Goal: Complete application form: Complete application form

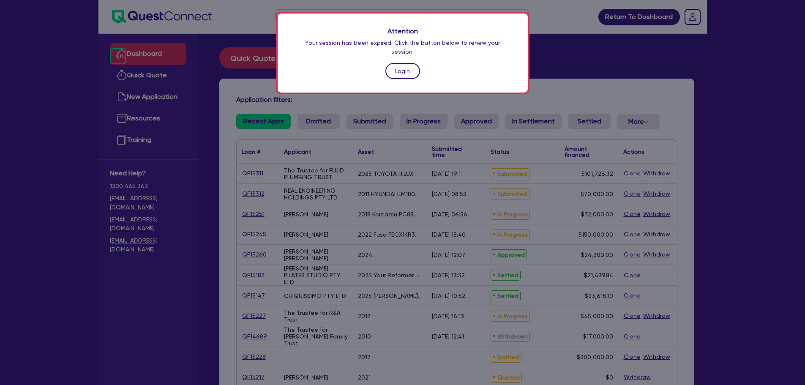
click at [403, 66] on link "Login" at bounding box center [402, 71] width 35 height 16
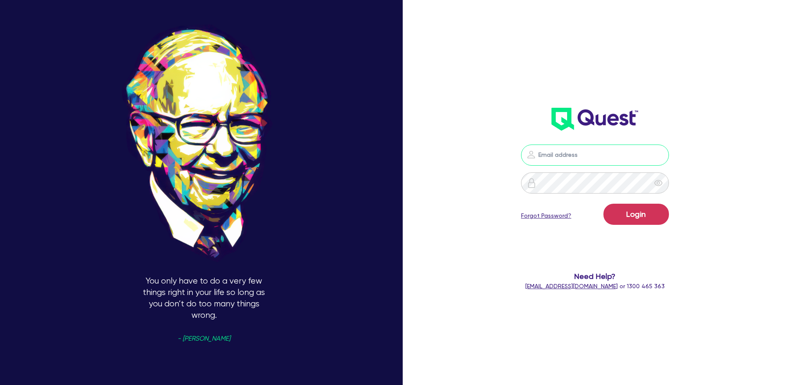
type input "[PERSON_NAME][EMAIL_ADDRESS][PERSON_NAME][DOMAIN_NAME]"
click at [663, 221] on button "Login" at bounding box center [635, 214] width 65 height 21
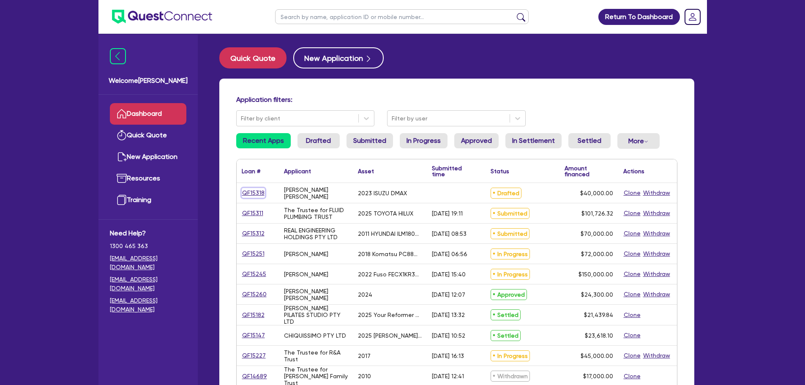
click at [249, 189] on link "QF15318" at bounding box center [253, 193] width 23 height 10
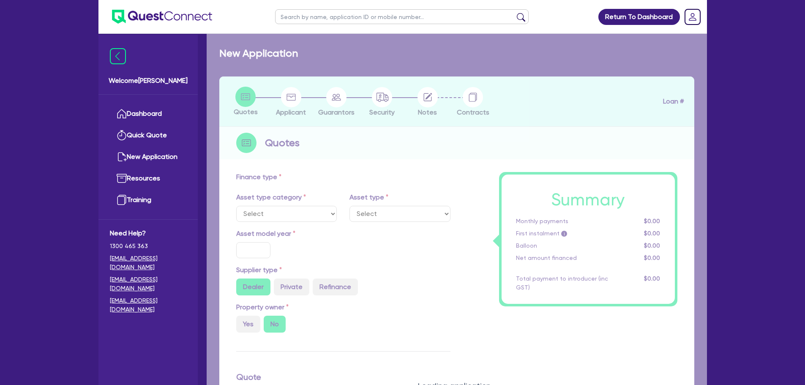
select select "CARS_AND_LIGHT_TRUCKS"
type input "2023"
radio input "false"
radio input "true"
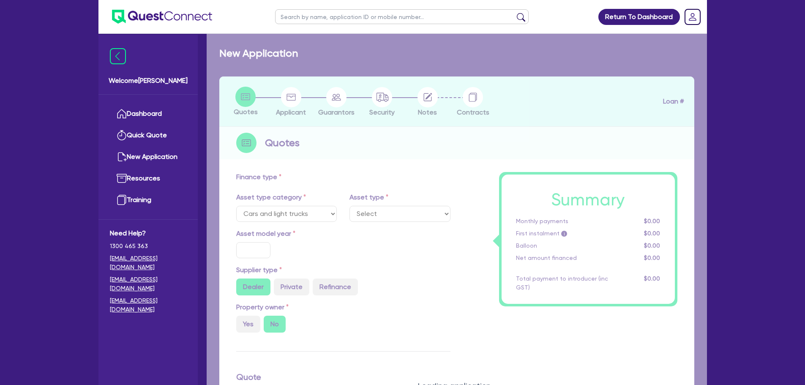
type input "40,000"
type input "13"
type input "5,200"
type input "17.95"
type input "990"
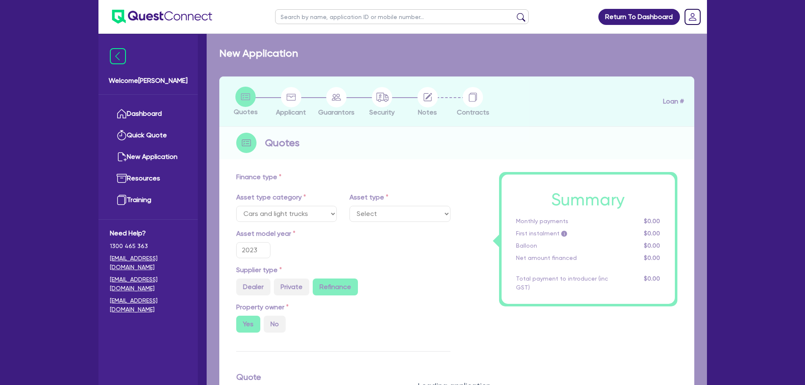
select select "PASSENGER_VEHICLES"
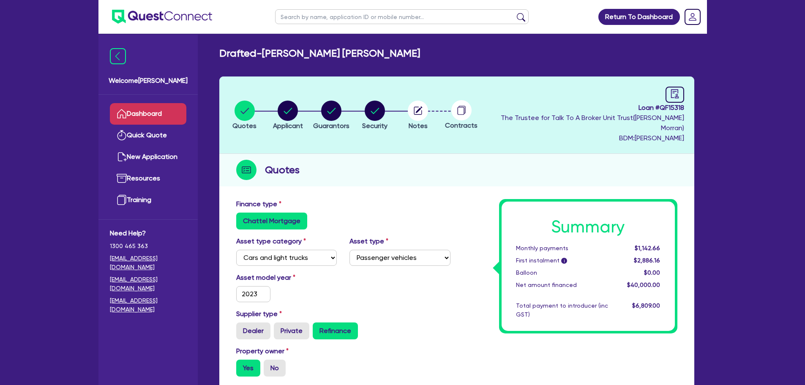
click at [176, 116] on link "Dashboard" at bounding box center [148, 114] width 76 height 22
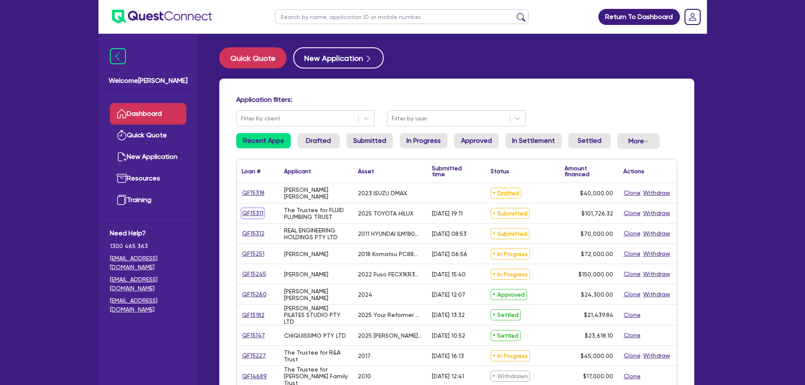
click at [248, 214] on link "QF15311" at bounding box center [253, 213] width 22 height 10
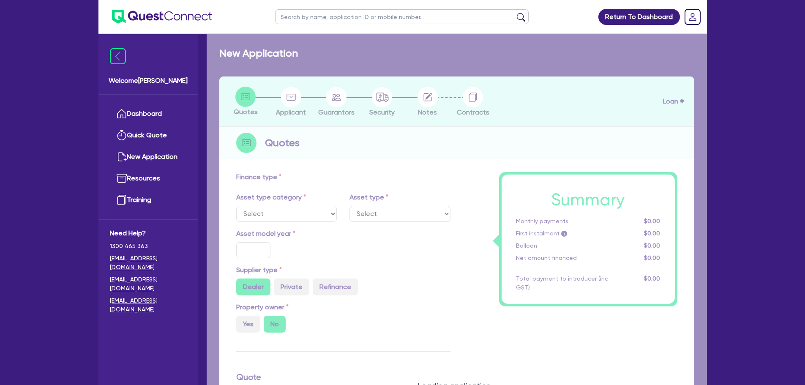
select select "CARS_AND_LIGHT_TRUCKS"
type input "2025"
radio input "true"
type input "101,726.32"
type input "5"
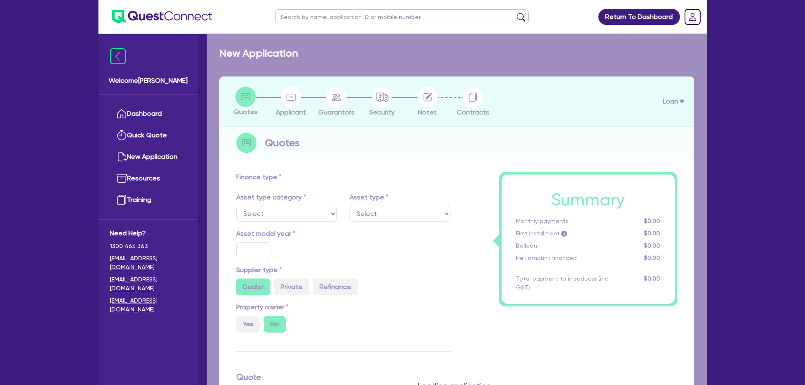
type input "5,086.32"
type input "17.95"
select select "PASSENGER_VEHICLES"
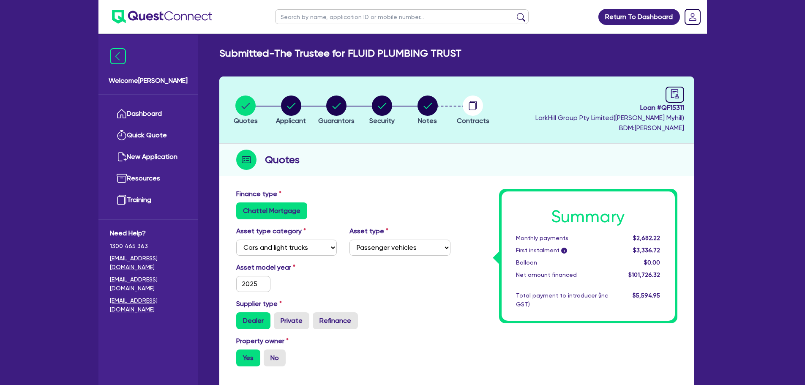
click at [441, 112] on li "Notes" at bounding box center [428, 110] width 46 height 30
click at [433, 110] on circle "button" at bounding box center [427, 105] width 20 height 20
select select "Quest Finance - Own Book"
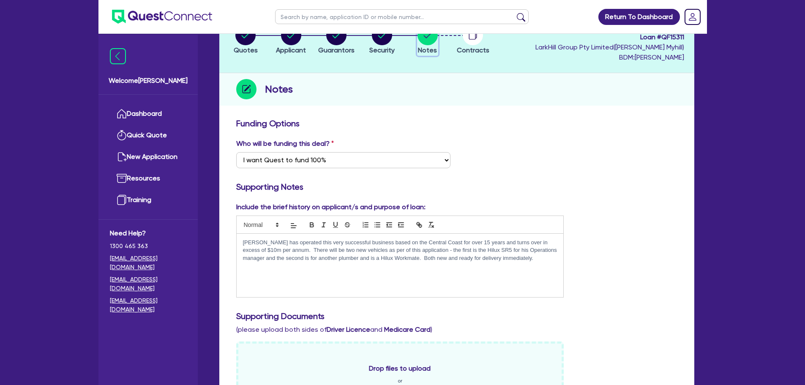
scroll to position [169, 0]
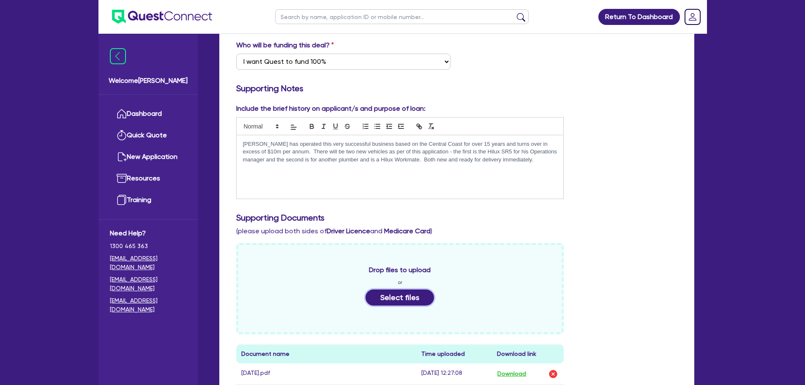
click at [390, 295] on button "Select files" at bounding box center [399, 297] width 68 height 16
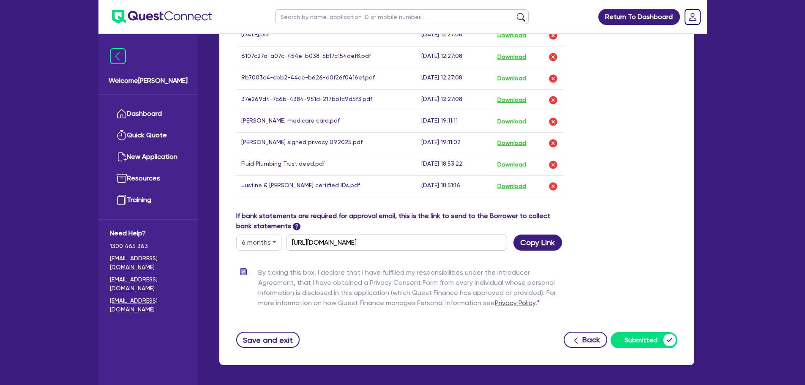
scroll to position [625, 0]
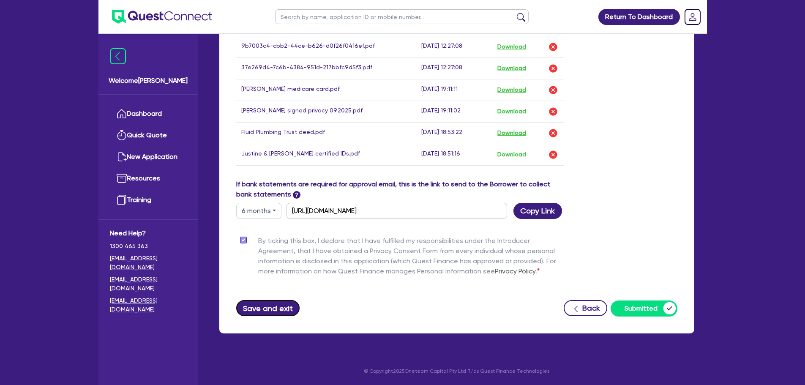
click at [258, 304] on button "Save and exit" at bounding box center [268, 308] width 64 height 16
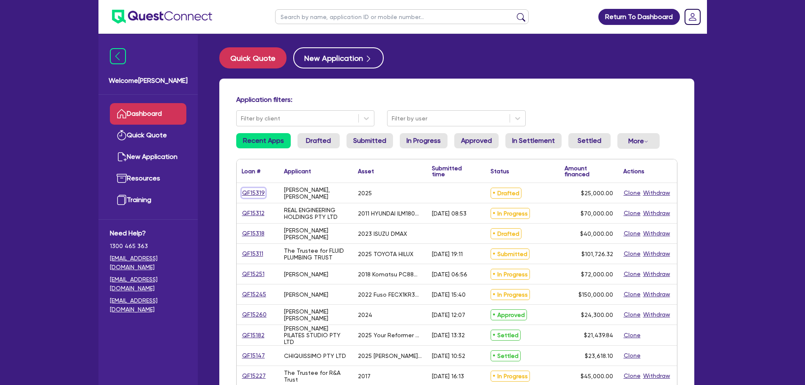
click at [252, 194] on link "QF15319" at bounding box center [254, 193] width 24 height 10
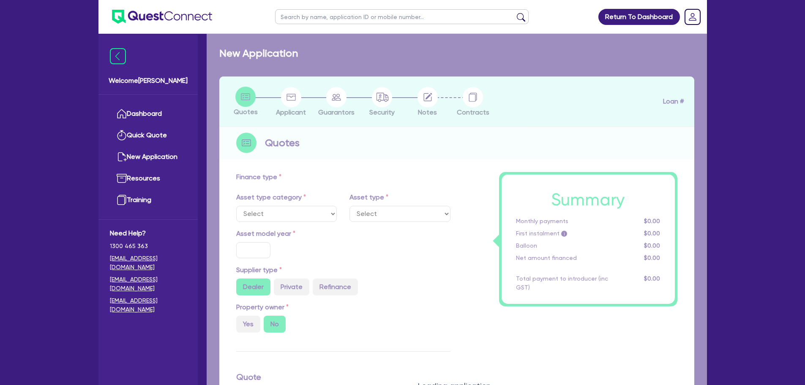
select select "PRIMARY_ASSETS"
type input "2025"
type input "25,000"
type input "15"
type input "3,750"
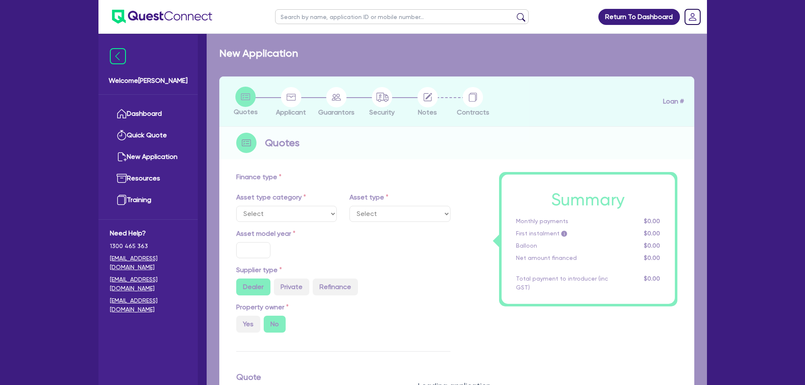
type input "17"
type input "1,990"
select select "TRAILERS"
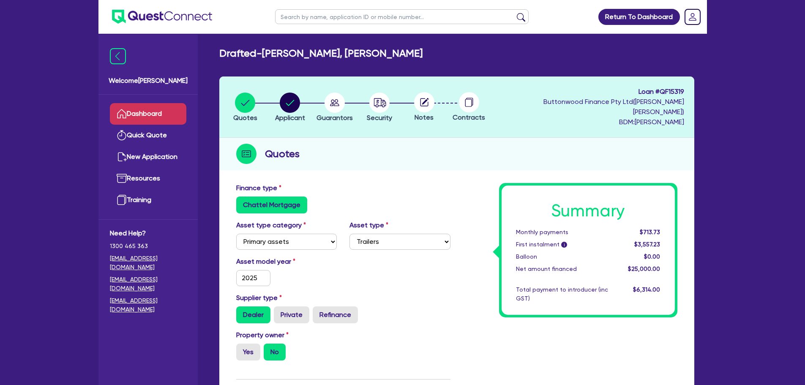
click at [166, 113] on link "Dashboard" at bounding box center [148, 114] width 76 height 22
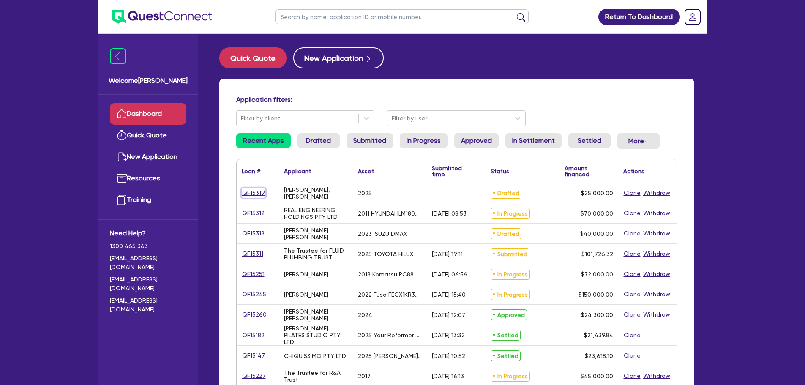
click at [251, 191] on link "QF15319" at bounding box center [254, 193] width 24 height 10
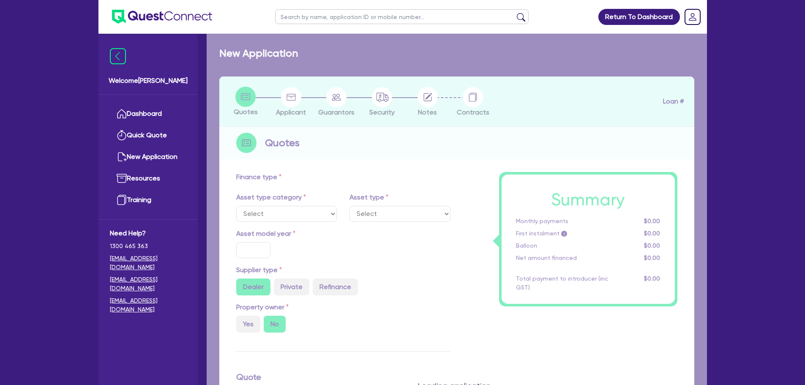
select select "PRIMARY_ASSETS"
type input "2025"
type input "25,000"
type input "15"
type input "3,750"
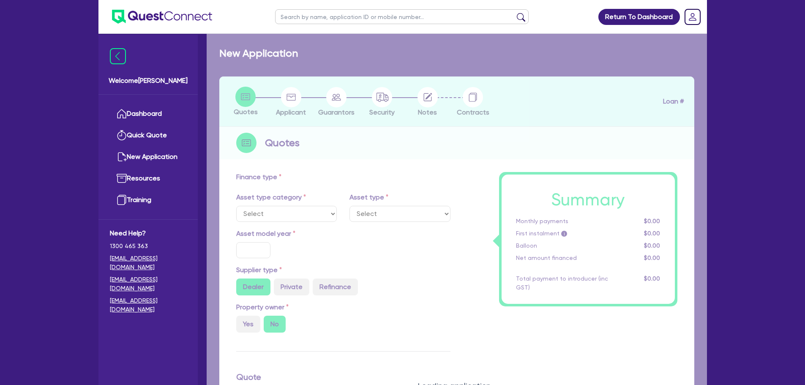
type input "17"
type input "1,990"
select select "TRAILERS"
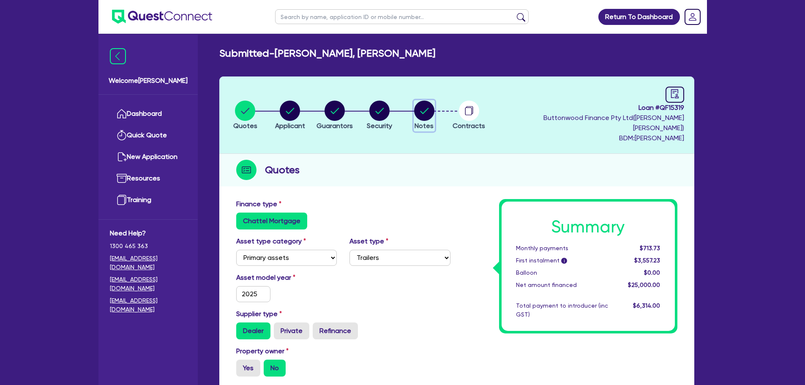
click at [434, 101] on circle "button" at bounding box center [424, 111] width 20 height 20
select select "Quest Finance - Own Book"
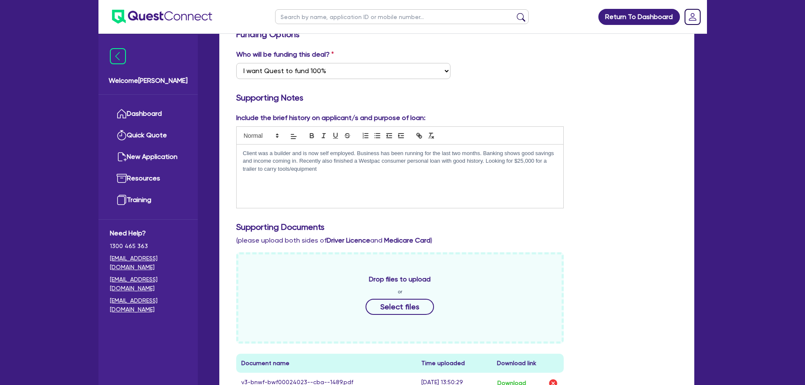
scroll to position [169, 0]
drag, startPoint x: 325, startPoint y: 145, endPoint x: 346, endPoint y: 146, distance: 20.7
click at [343, 150] on p "Client was a builder and is now self employed. Business has been running for th…" at bounding box center [400, 161] width 314 height 23
click at [320, 150] on p "Client was a builder and is now self employed. Business has been running for th…" at bounding box center [400, 161] width 314 height 23
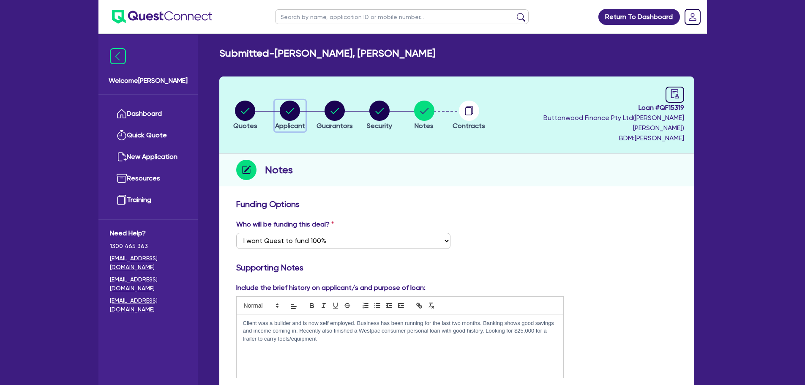
click at [280, 106] on div "button" at bounding box center [290, 111] width 30 height 20
select select "SOLE_TRADER"
select select "BUILDING_CONSTRUCTION"
select select "TRADES_SERVICES_BUSINESSES_GOVERNMENT"
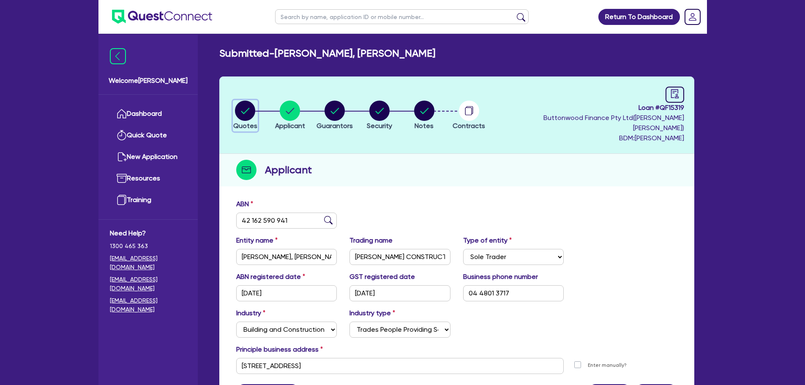
click at [241, 106] on circle "button" at bounding box center [245, 111] width 20 height 20
select select "PRIMARY_ASSETS"
select select "TRAILERS"
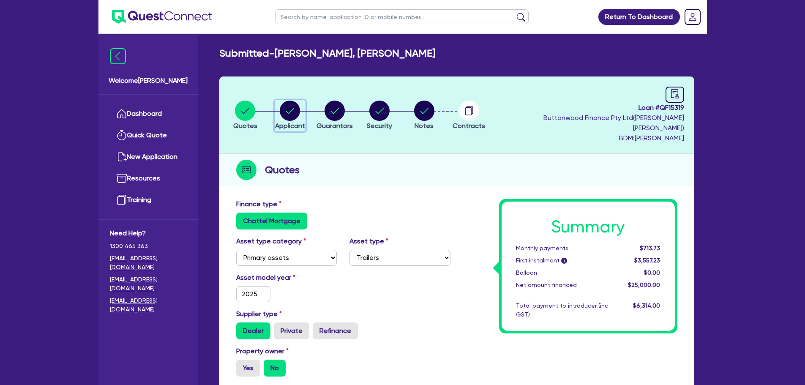
click at [287, 108] on circle "button" at bounding box center [290, 111] width 20 height 20
select select "SOLE_TRADER"
select select "BUILDING_CONSTRUCTION"
select select "TRADES_SERVICES_BUSINESSES_GOVERNMENT"
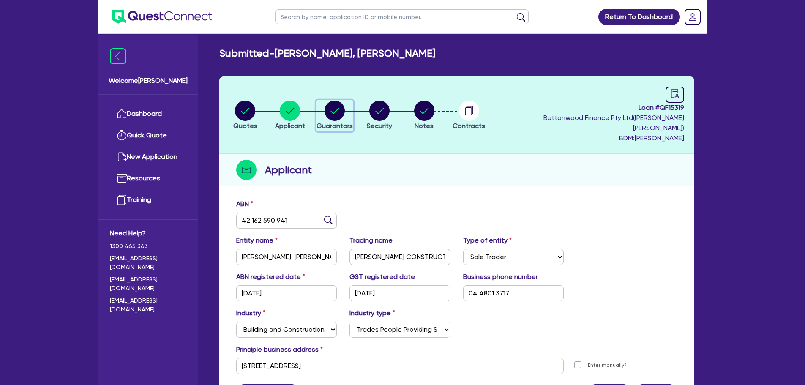
click at [340, 114] on circle "button" at bounding box center [334, 111] width 20 height 20
select select "MR"
select select "QLD"
select select "DE_FACTO"
select select "CASH"
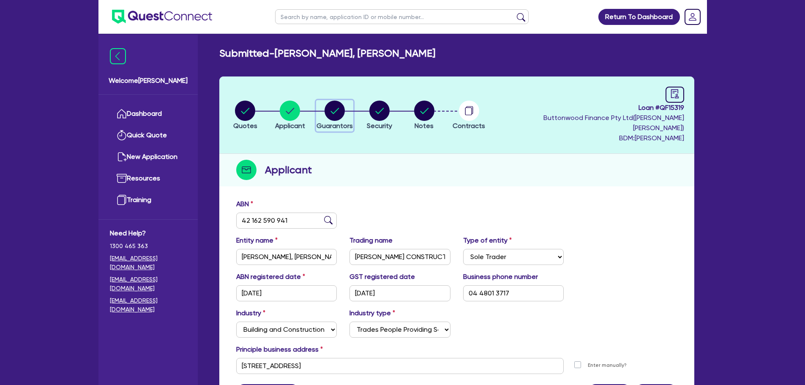
select select "VEHICLE"
select select "HOUSEHOLD_PERSONAL"
select select "OTHER"
select select "CREDIT_CARD"
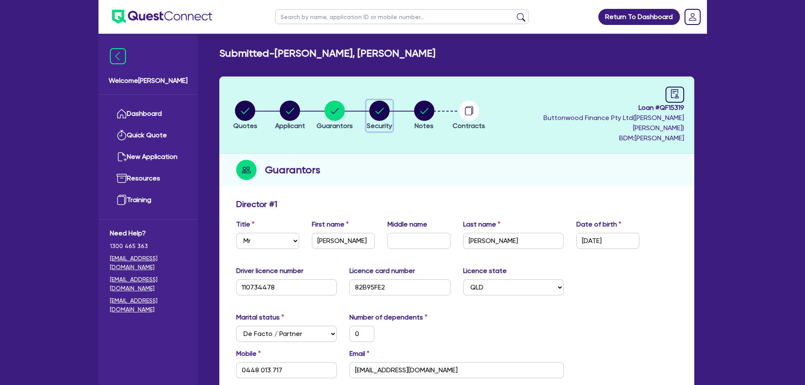
click at [384, 101] on icon "button" at bounding box center [379, 111] width 20 height 20
select select "PRIMARY_ASSETS"
select select "TRAILERS"
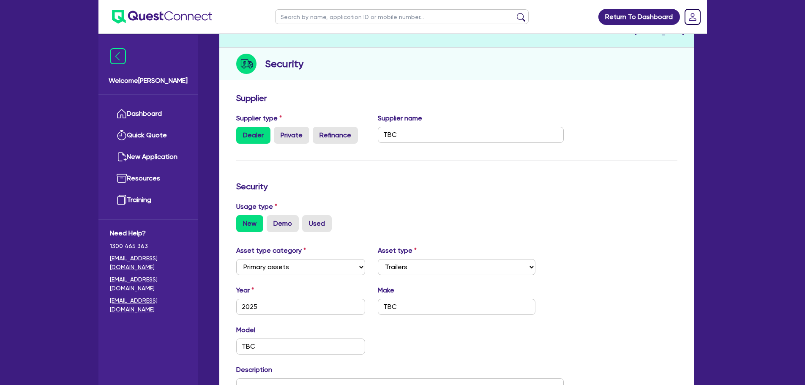
scroll to position [35, 0]
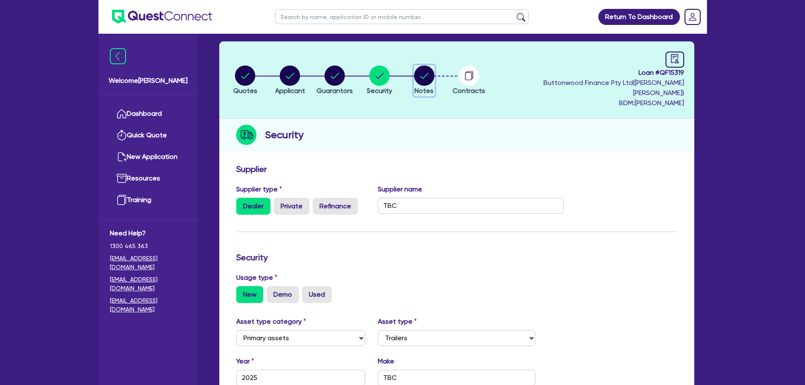
click at [422, 87] on span "Notes" at bounding box center [423, 91] width 19 height 8
select select "Quest Finance - Own Book"
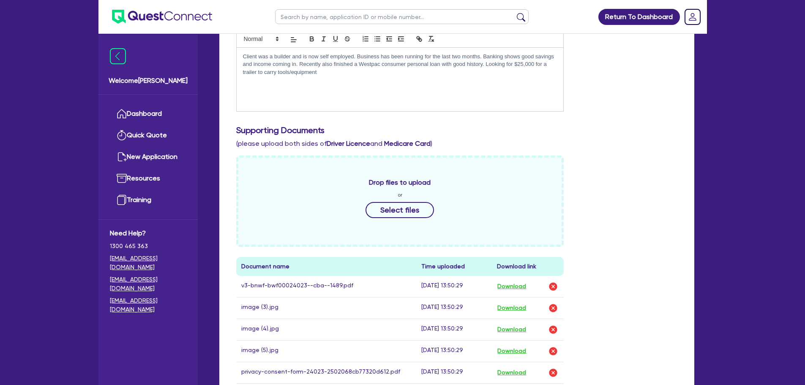
scroll to position [338, 0]
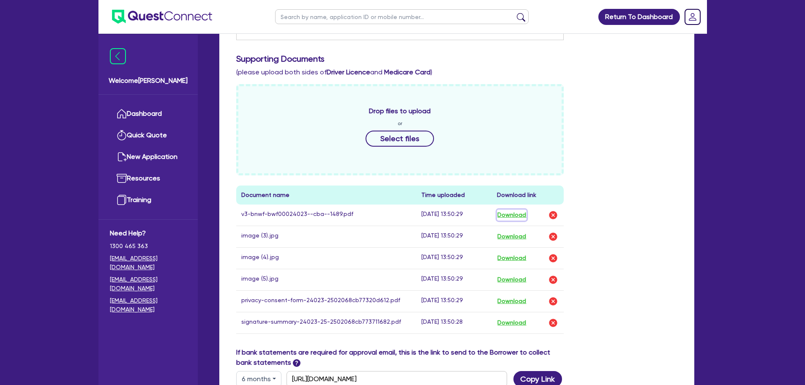
click at [512, 210] on button "Download" at bounding box center [512, 215] width 30 height 11
click at [129, 106] on link "Dashboard" at bounding box center [148, 114] width 76 height 22
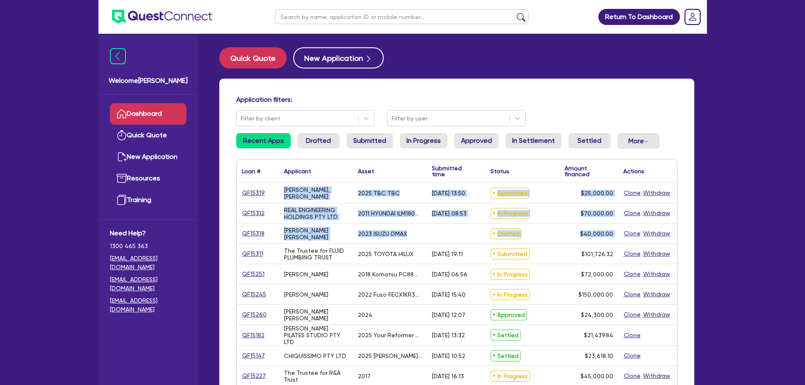
drag, startPoint x: 272, startPoint y: 250, endPoint x: 234, endPoint y: 251, distance: 38.0
click at [234, 251] on div "Application filters: Filter by client Filter by user Recent Apps Drafted Submit…" at bounding box center [456, 355] width 475 height 553
click at [754, 217] on div "Return To Dashboard Edit Profile Logout Welcome [PERSON_NAME] Dashboard Quick Q…" at bounding box center [402, 341] width 805 height 683
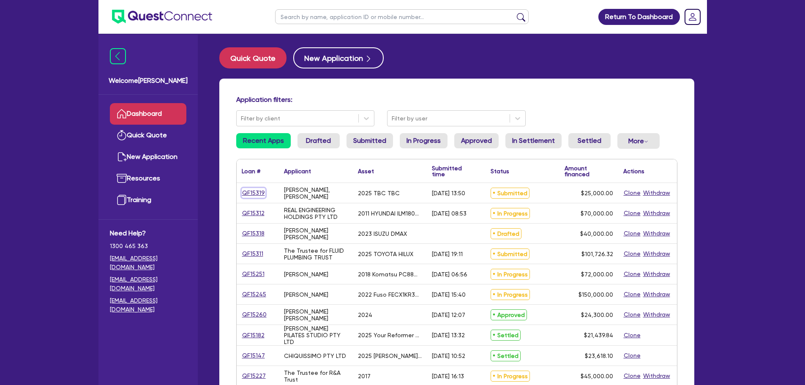
click at [253, 195] on link "QF15319" at bounding box center [254, 193] width 24 height 10
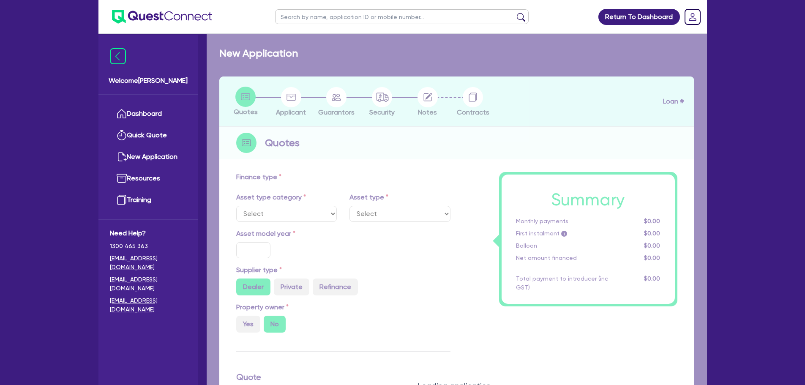
select select "PRIMARY_ASSETS"
type input "2025"
type input "25,000"
type input "15"
type input "3,750"
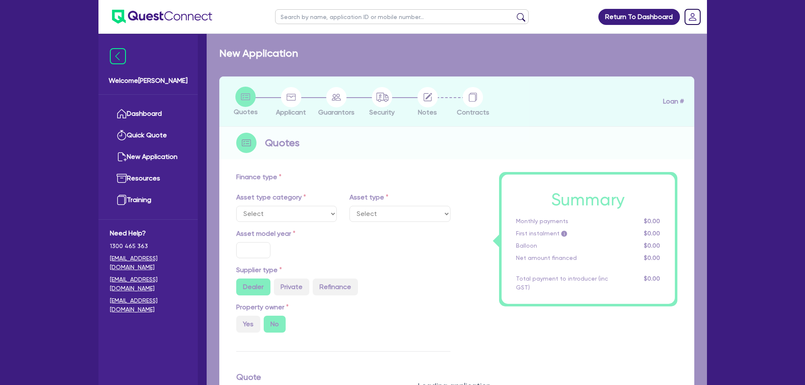
type input "17"
type input "1,990"
select select "TRAILERS"
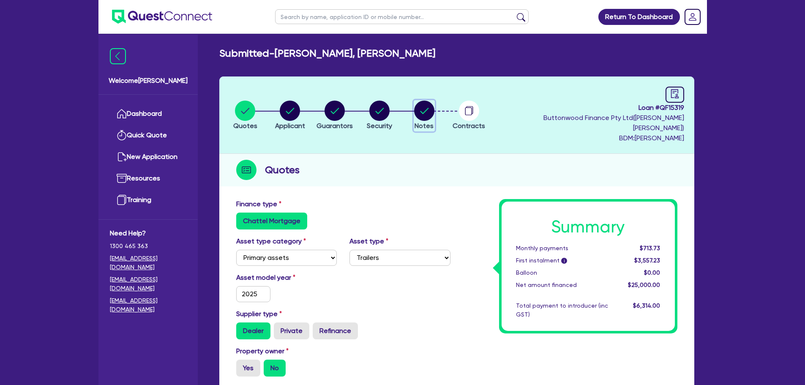
click at [424, 101] on circle "button" at bounding box center [424, 111] width 20 height 20
select select "Quest Finance - Own Book"
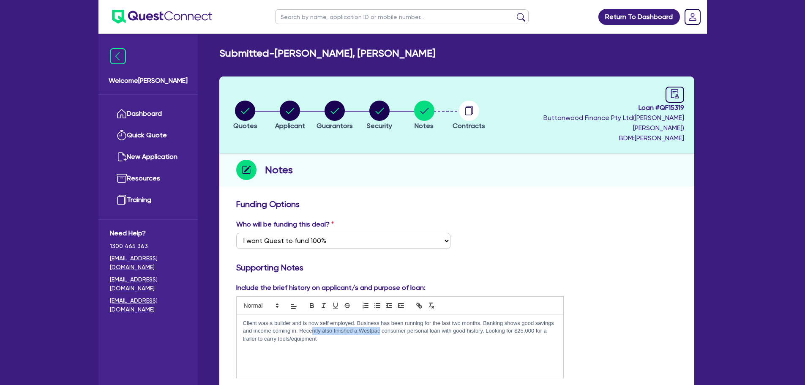
drag, startPoint x: 313, startPoint y: 321, endPoint x: 381, endPoint y: 319, distance: 67.2
click at [381, 319] on p "Client was a builder and is now self employed. Business has been running for th…" at bounding box center [400, 330] width 314 height 23
click at [396, 327] on p "Client was a builder and is now self employed. Business has been running for th…" at bounding box center [400, 330] width 314 height 23
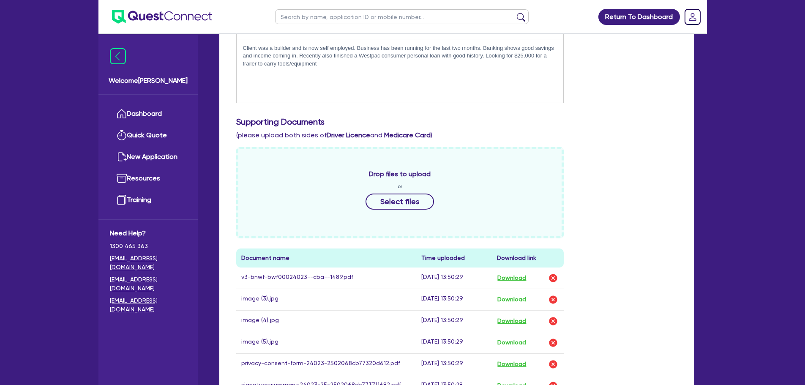
scroll to position [338, 0]
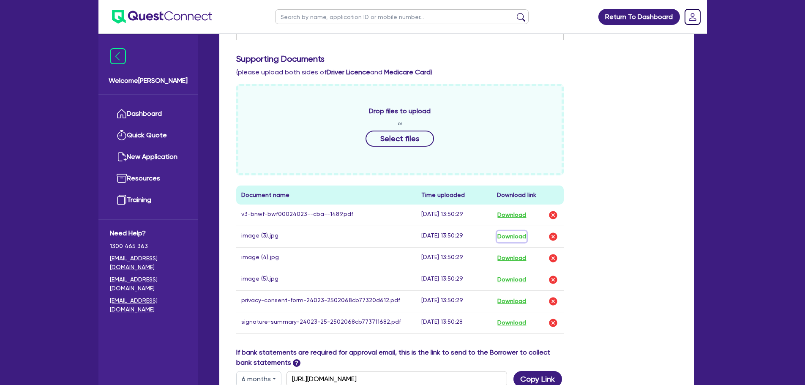
click at [512, 231] on button "Download" at bounding box center [512, 236] width 30 height 11
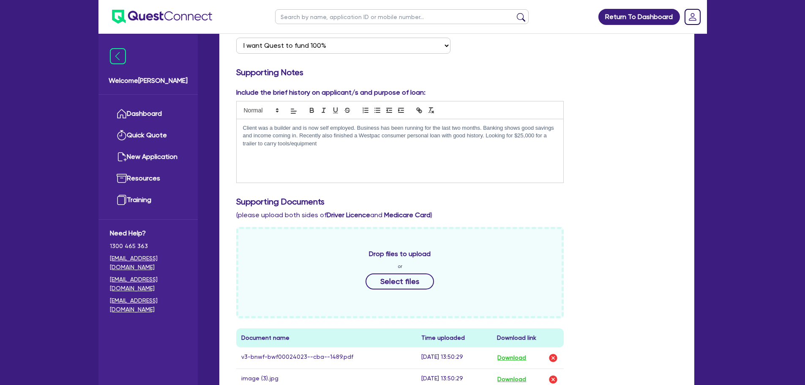
scroll to position [296, 0]
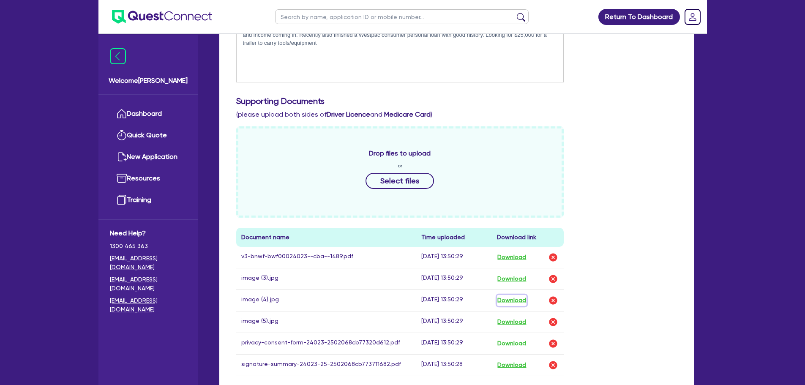
click at [524, 295] on button "Download" at bounding box center [512, 300] width 30 height 11
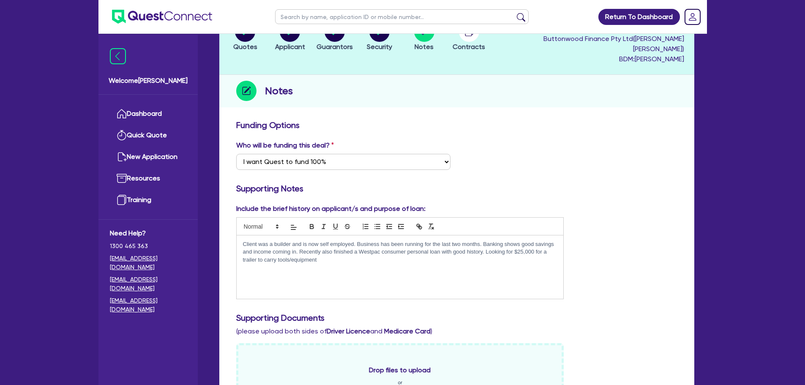
scroll to position [0, 0]
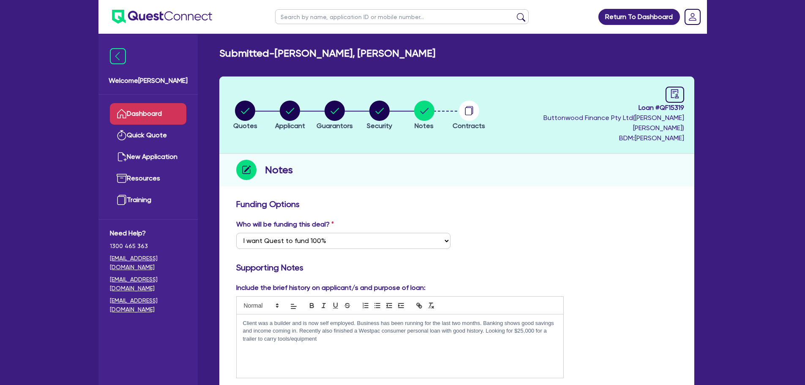
click at [139, 112] on link "Dashboard" at bounding box center [148, 114] width 76 height 22
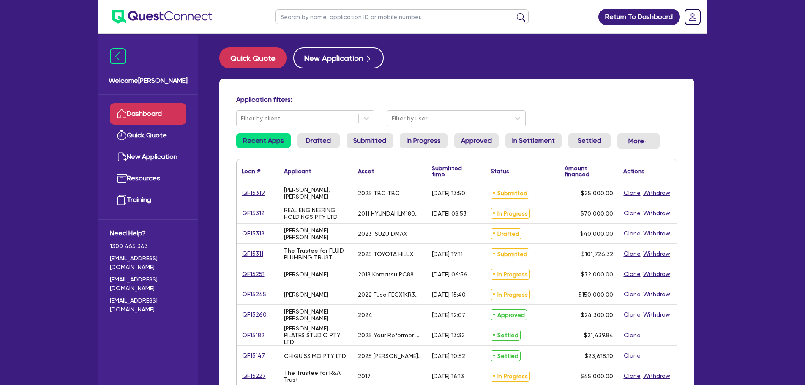
drag, startPoint x: 270, startPoint y: 191, endPoint x: 233, endPoint y: 191, distance: 36.3
click at [233, 191] on div "Application filters: Filter by client Filter by user Recent Apps Drafted Submit…" at bounding box center [456, 355] width 475 height 553
click at [248, 191] on link "QF15319" at bounding box center [254, 193] width 24 height 10
select select "PRIMARY_ASSETS"
select select "TRAILERS"
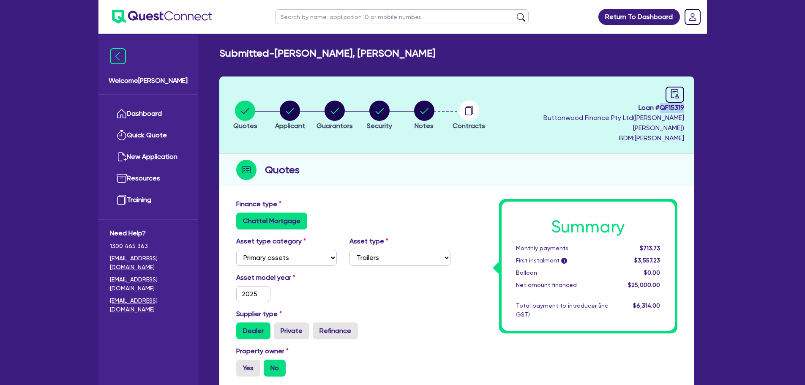
drag, startPoint x: 662, startPoint y: 108, endPoint x: 686, endPoint y: 110, distance: 23.3
click at [686, 110] on header "Quotes Applicant [GEOGRAPHIC_DATA] Security Notes Contracts Loan # QF15319 Butt…" at bounding box center [456, 114] width 475 height 77
copy span "QF15319"
click at [434, 110] on icon "button" at bounding box center [424, 111] width 20 height 20
select select "Quest Finance - Own Book"
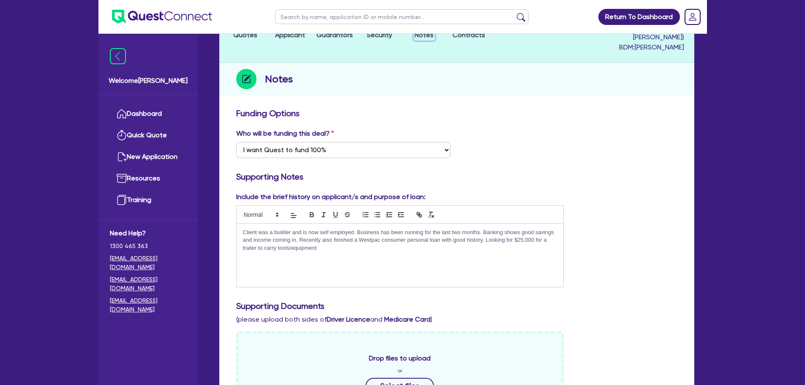
scroll to position [211, 0]
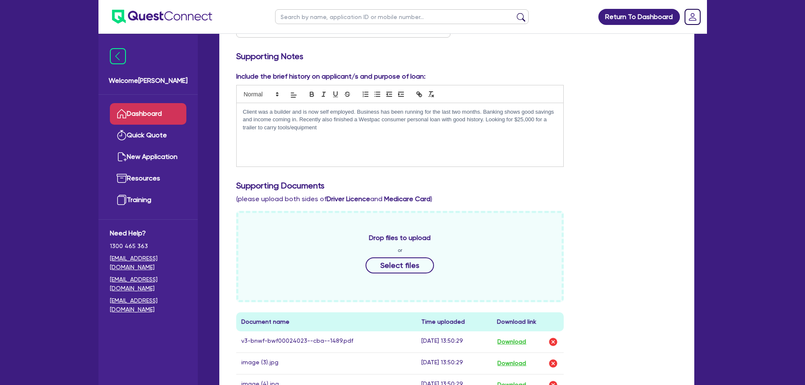
click at [151, 115] on link "Dashboard" at bounding box center [148, 114] width 76 height 22
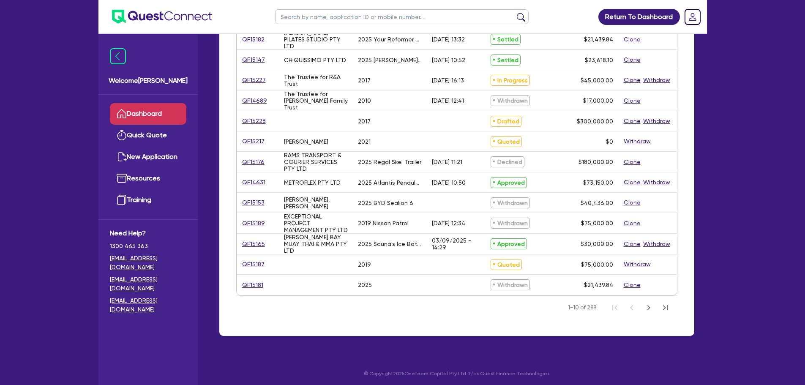
scroll to position [84, 0]
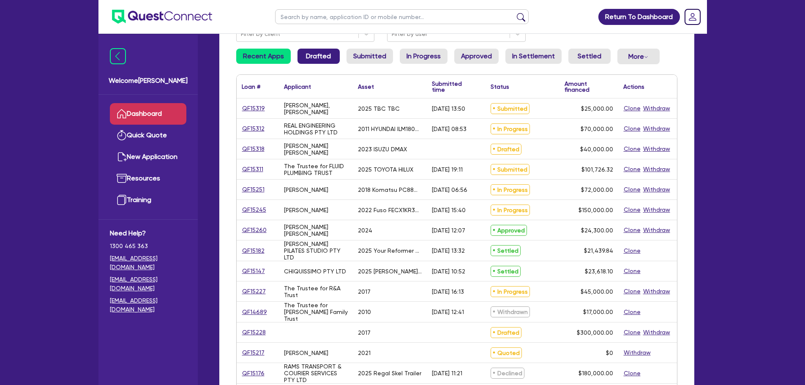
click at [313, 56] on link "Drafted" at bounding box center [318, 56] width 42 height 15
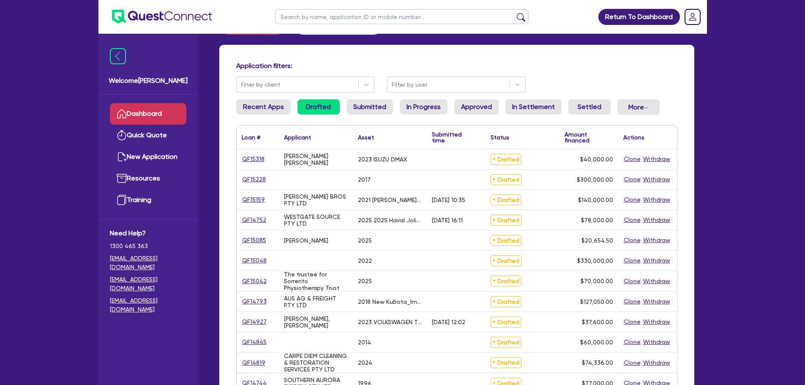
scroll to position [84, 0]
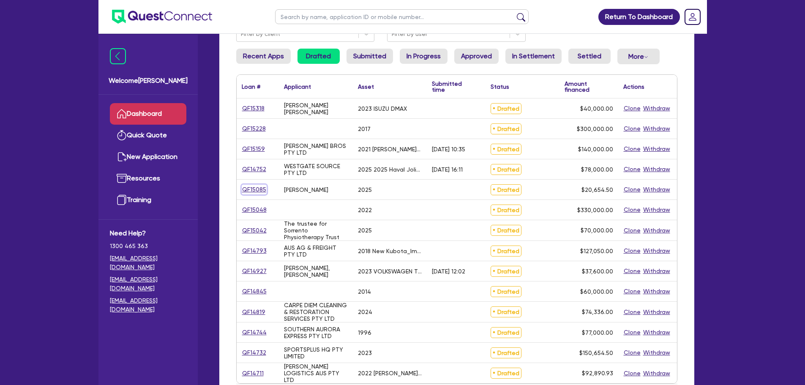
click at [248, 190] on link "QF15085" at bounding box center [254, 190] width 25 height 10
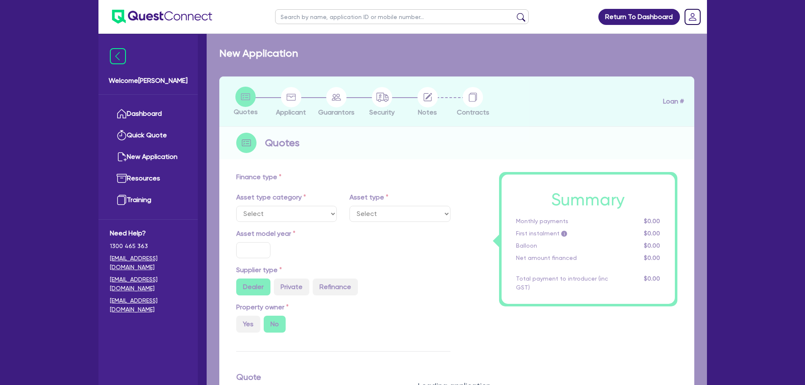
select select "CARS_AND_LIGHT_TRUCKS"
type input "2025"
type input "20,000"
type input "17"
select select "VANS_AND_UTES"
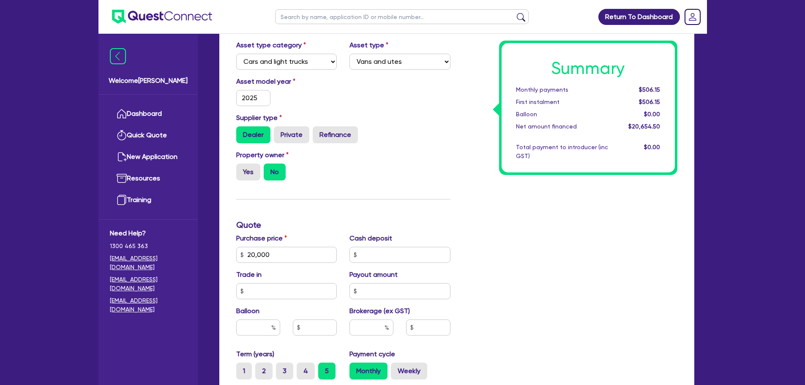
scroll to position [338, 0]
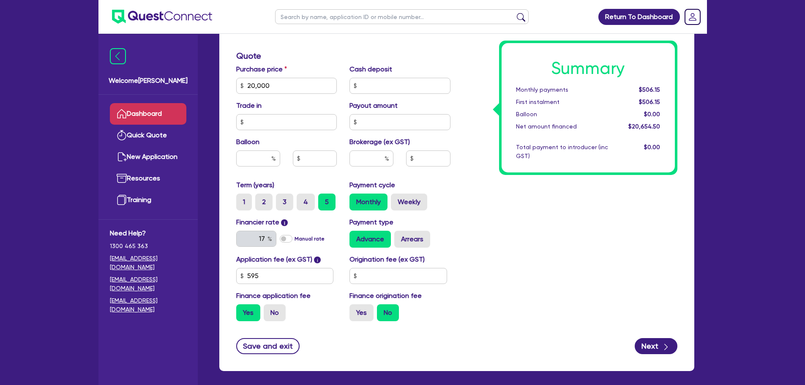
click at [147, 107] on link "Dashboard" at bounding box center [148, 114] width 76 height 22
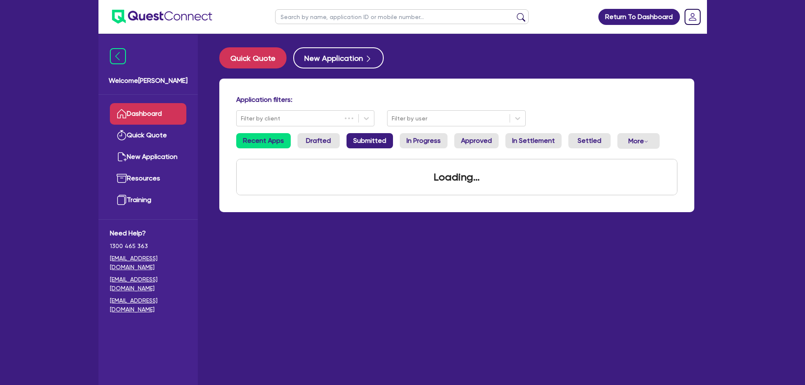
click at [373, 141] on link "Submitted" at bounding box center [369, 140] width 46 height 15
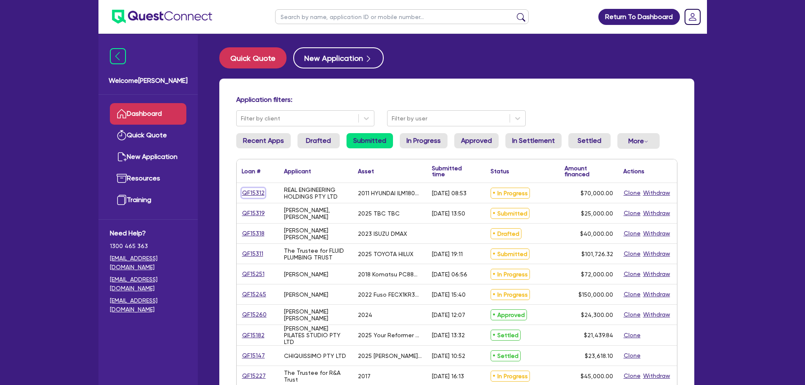
click at [245, 189] on link "QF15312" at bounding box center [253, 193] width 23 height 10
select select "SECONDARY_ASSETS"
select select "CNC_AND_EDGE_BENDERS"
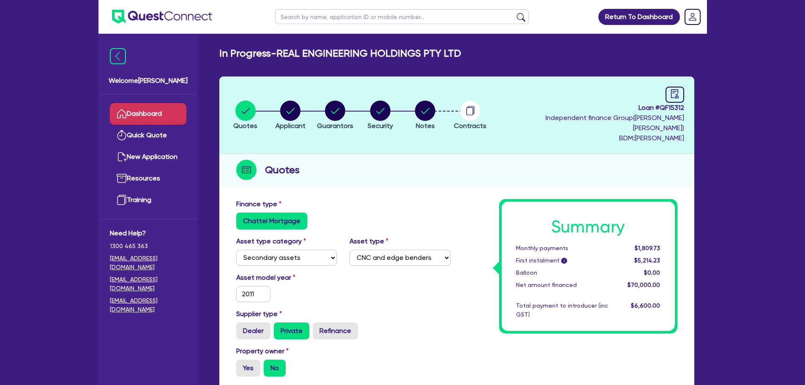
click at [183, 116] on link "Dashboard" at bounding box center [148, 114] width 76 height 22
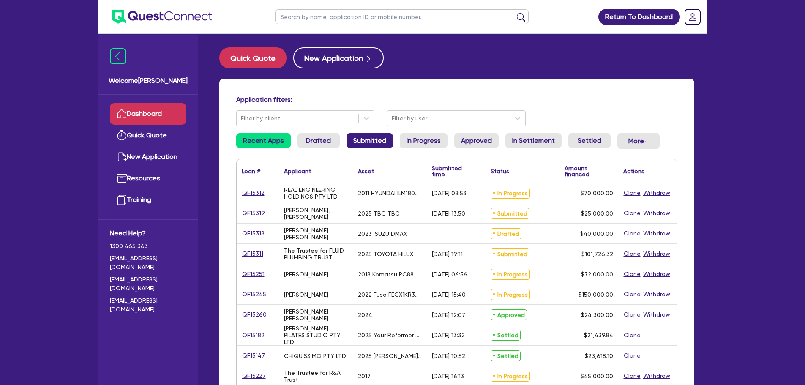
click at [383, 144] on link "Submitted" at bounding box center [369, 140] width 46 height 15
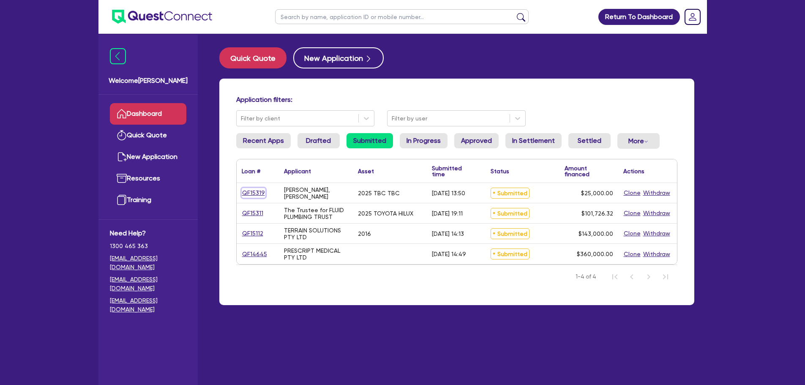
click at [254, 191] on link "QF15319" at bounding box center [254, 193] width 24 height 10
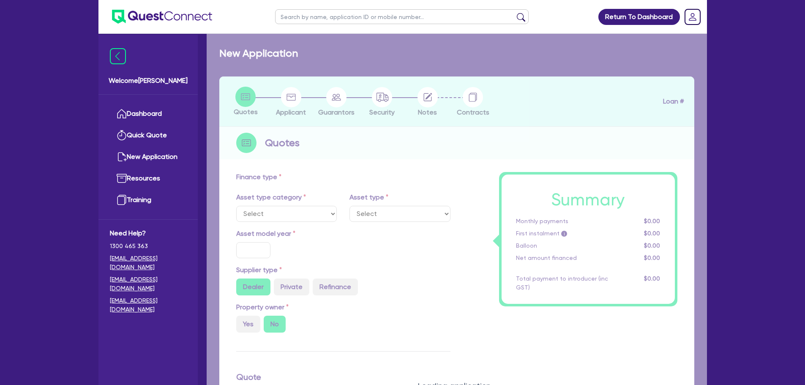
select select "PRIMARY_ASSETS"
type input "2025"
type input "25,000"
type input "15"
type input "3,750"
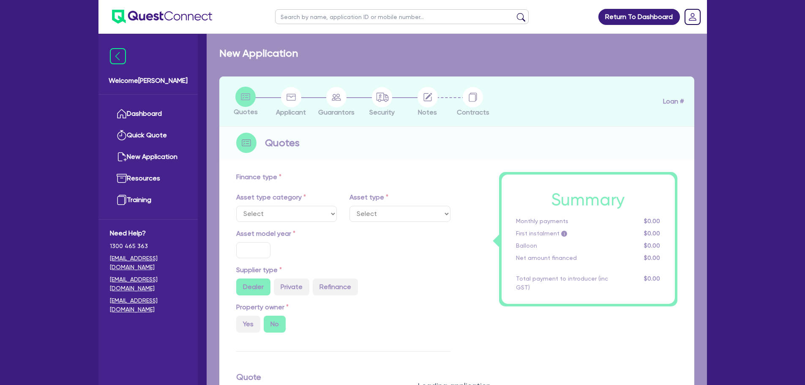
type input "17"
type input "1,990"
select select "TRAILERS"
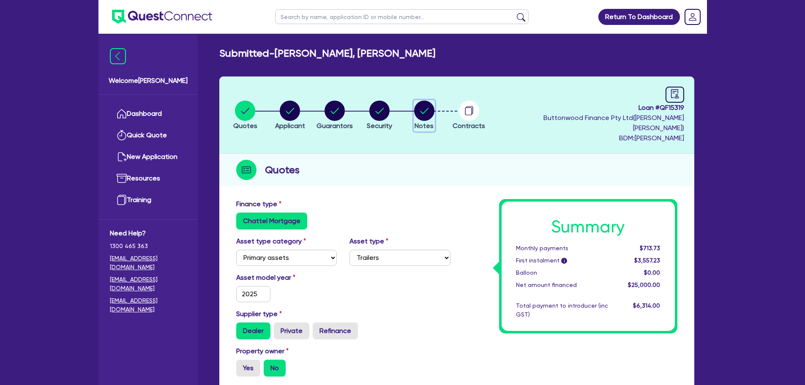
click at [421, 101] on icon "button" at bounding box center [424, 111] width 20 height 20
select select "Quest Finance - Own Book"
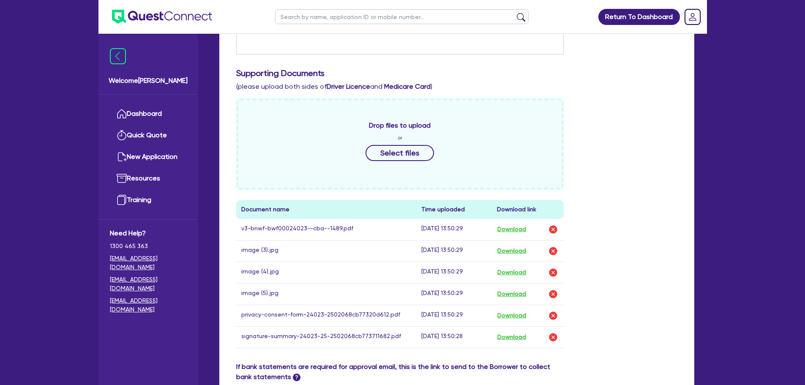
scroll to position [380, 0]
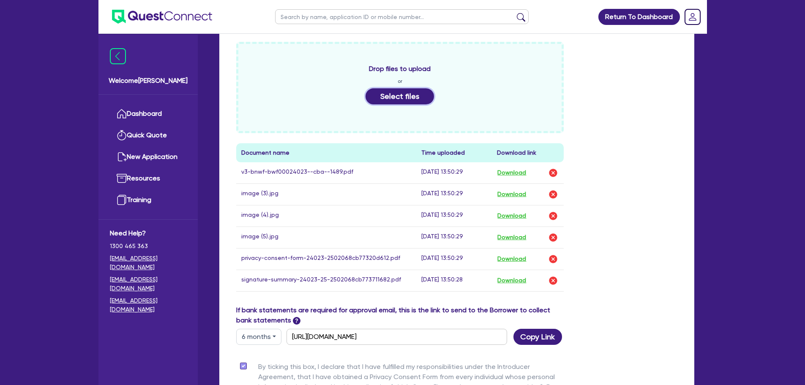
click at [401, 88] on button "Select files" at bounding box center [399, 96] width 68 height 16
